Goal: Task Accomplishment & Management: Use online tool/utility

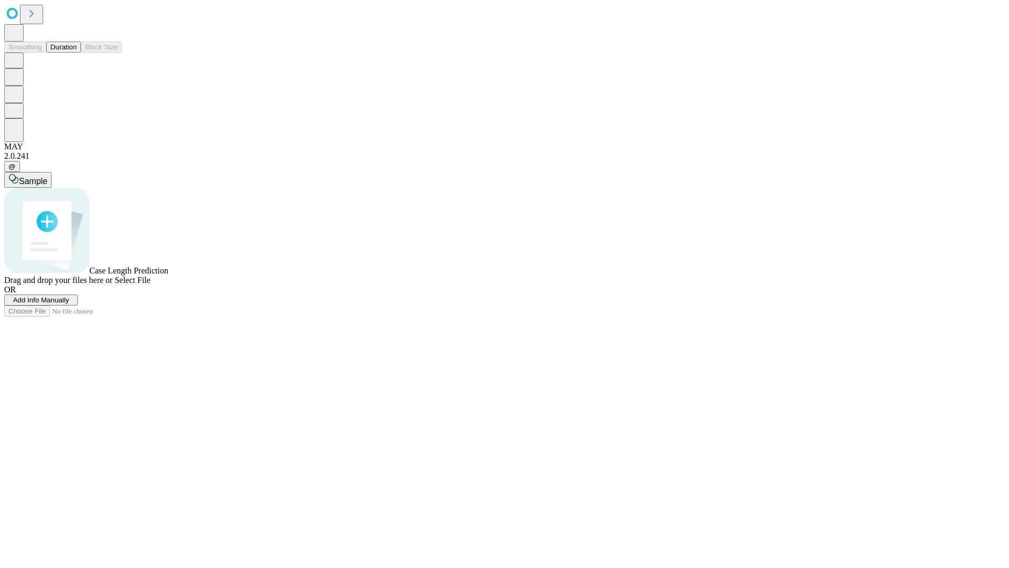
click at [77, 53] on button "Duration" at bounding box center [63, 47] width 35 height 11
click at [69, 304] on span "Add Info Manually" at bounding box center [41, 300] width 56 height 8
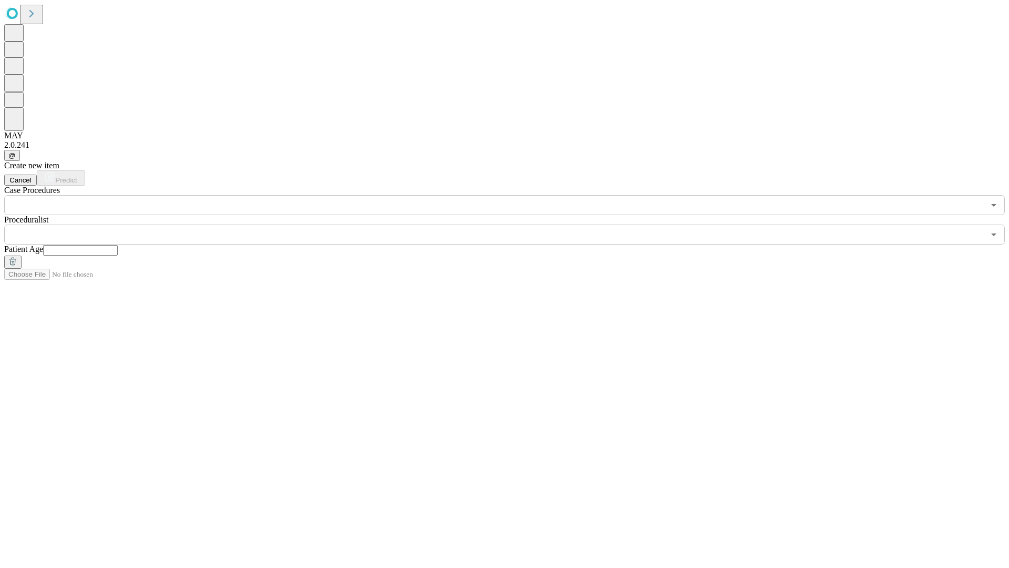
click at [118, 245] on input "text" at bounding box center [80, 250] width 75 height 11
type input "*"
click at [512, 224] on input "text" at bounding box center [494, 234] width 980 height 20
